Goal: Task Accomplishment & Management: Manage account settings

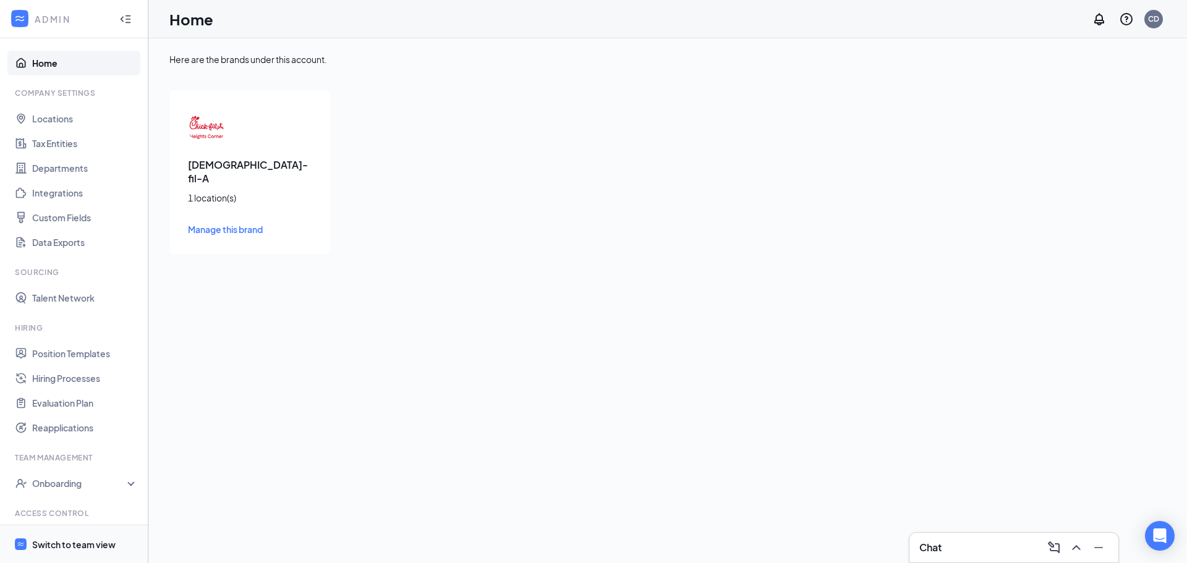
click at [99, 548] on div "Switch to team view" at bounding box center [73, 544] width 83 height 12
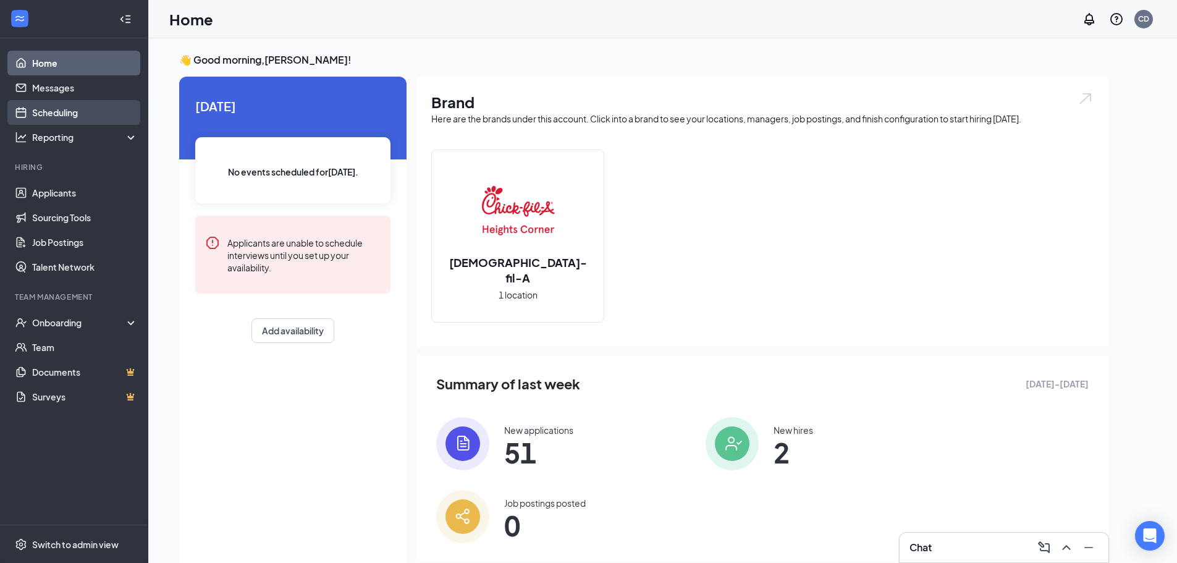
click at [85, 114] on link "Scheduling" at bounding box center [85, 112] width 106 height 25
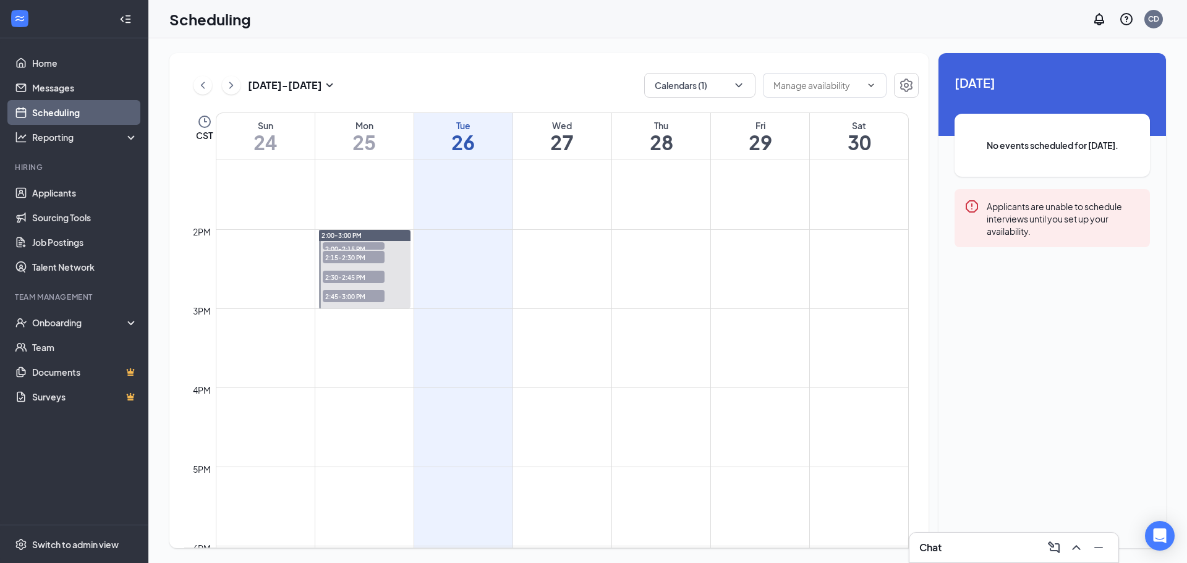
scroll to position [1040, 0]
click at [342, 245] on span "2:00-2:15 PM" at bounding box center [354, 246] width 62 height 12
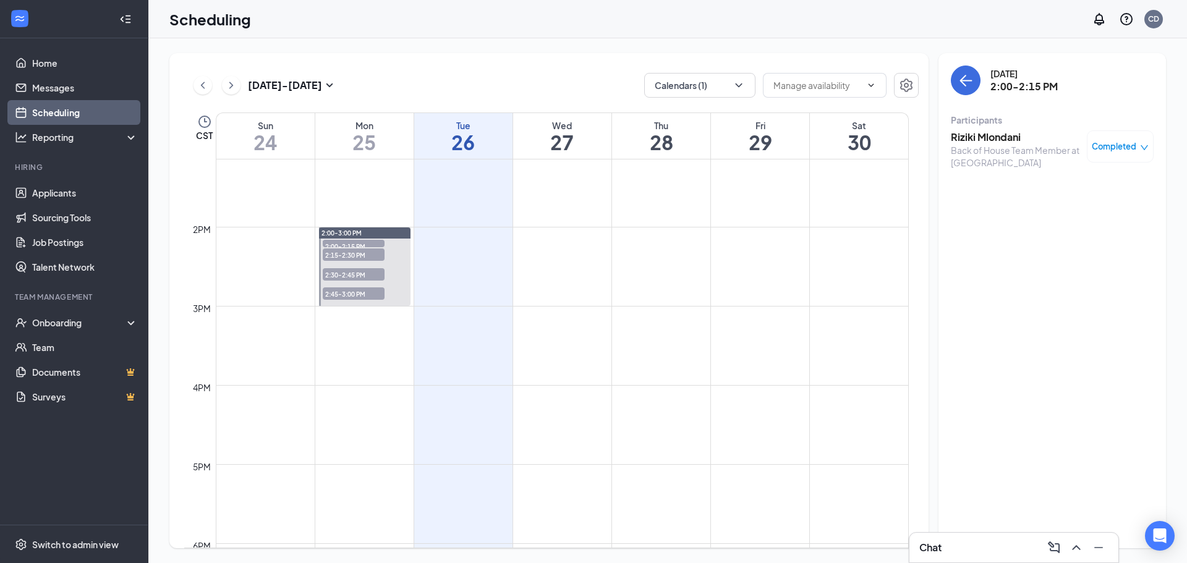
click at [353, 243] on span "2:00-2:15 PM" at bounding box center [354, 246] width 62 height 12
click at [357, 252] on span "2:15-2:30 PM" at bounding box center [354, 254] width 62 height 12
click at [362, 275] on span "2:30-2:45 PM" at bounding box center [354, 274] width 62 height 12
click at [1003, 132] on h3 "[PERSON_NAME]" at bounding box center [1015, 137] width 130 height 14
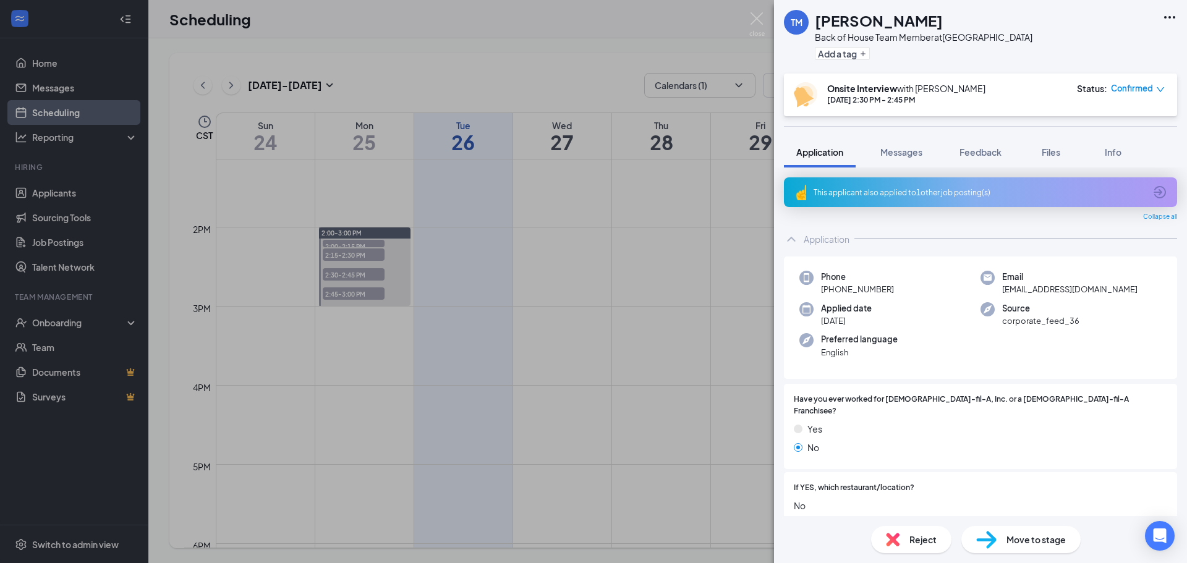
click at [964, 188] on div "This applicant also applied to 1 other job posting(s)" at bounding box center [978, 192] width 331 height 11
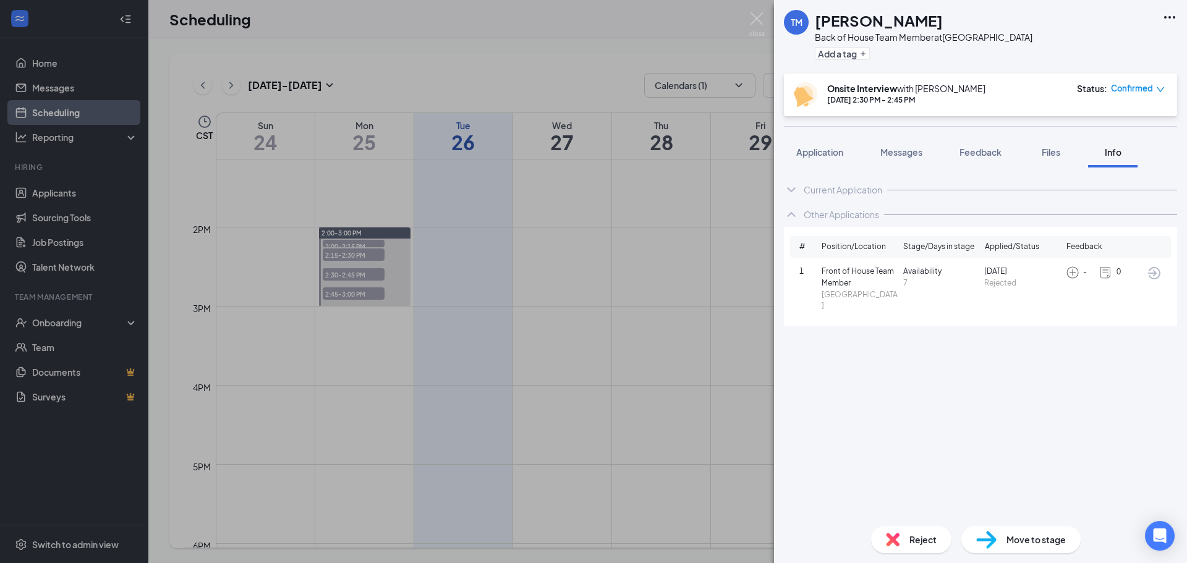
click at [997, 280] on span "Rejected" at bounding box center [1022, 283] width 77 height 12
click at [695, 309] on div "TM [PERSON_NAME] Back of House Team Member at [GEOGRAPHIC_DATA] Add a tag Onsit…" at bounding box center [593, 281] width 1187 height 563
